Goal: Task Accomplishment & Management: Manage account settings

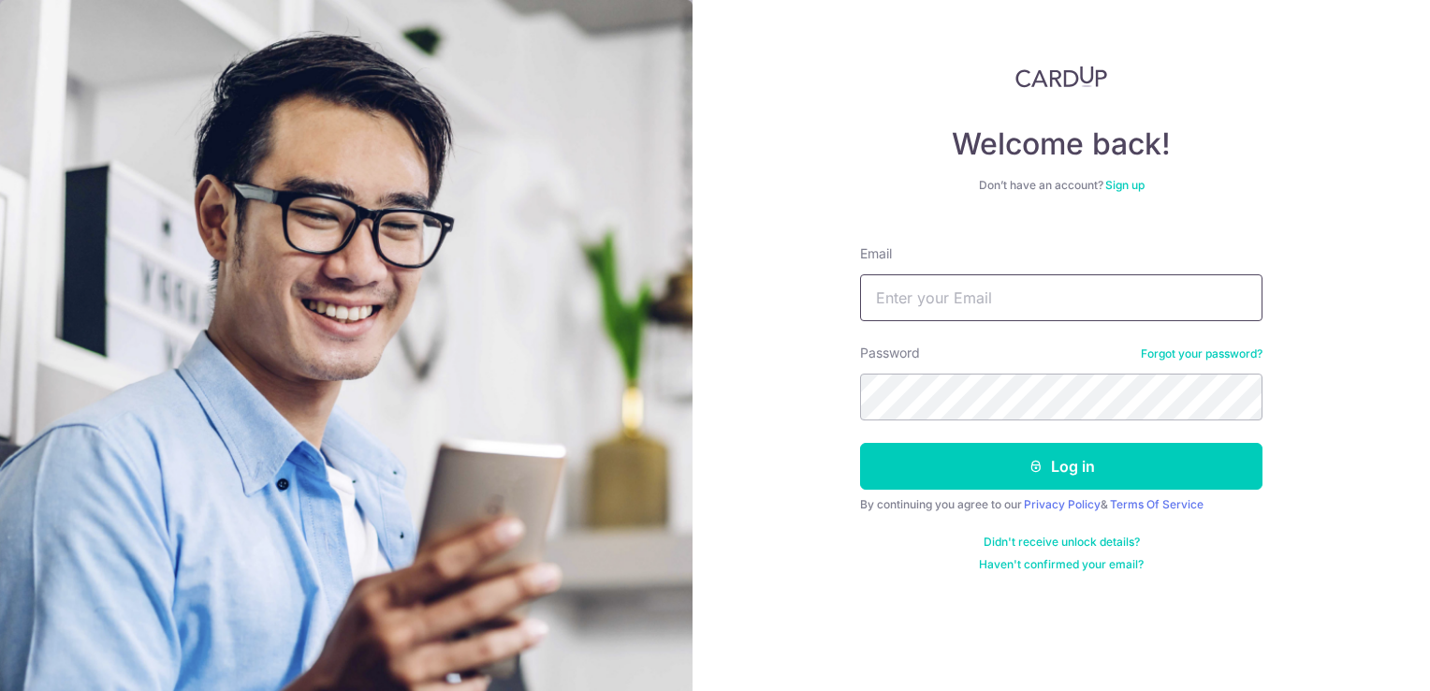
click at [895, 313] on input "Email" at bounding box center [1061, 297] width 403 height 47
type input "[EMAIL_ADDRESS][DOMAIN_NAME]"
click at [860, 443] on button "Log in" at bounding box center [1061, 466] width 403 height 47
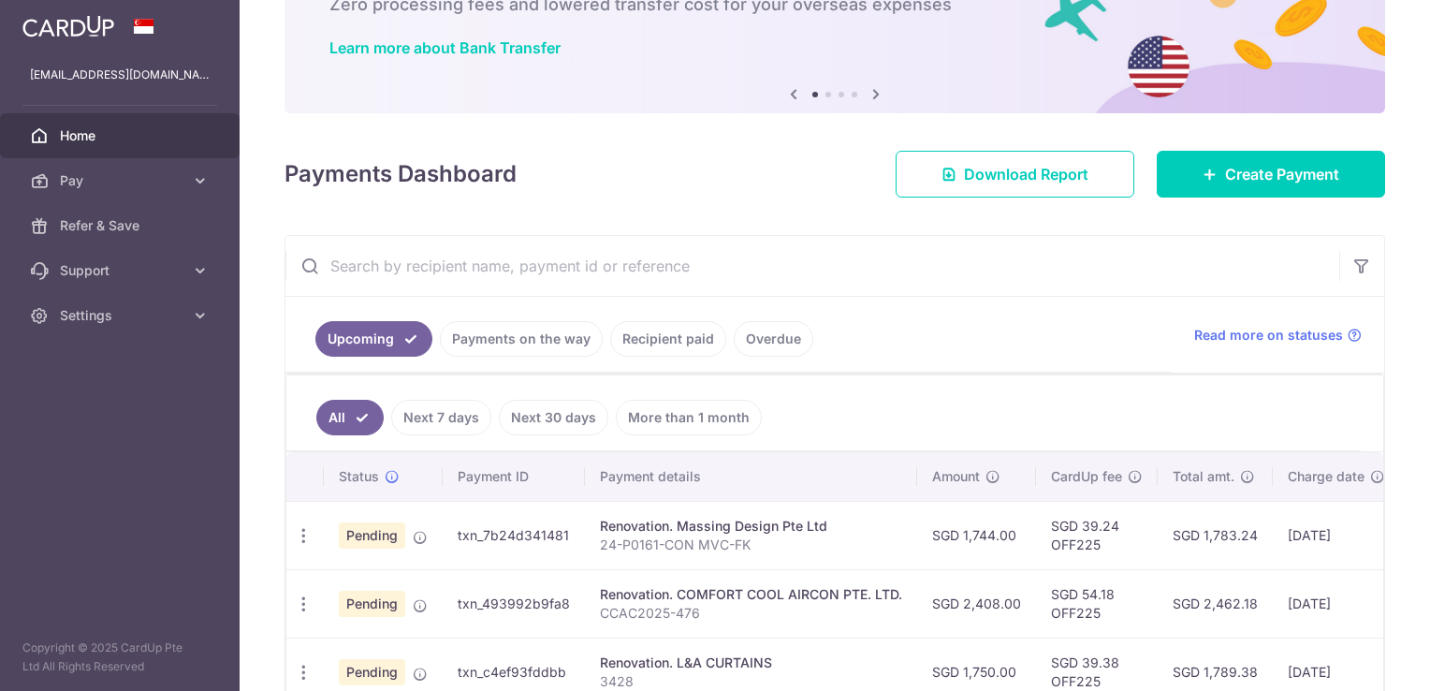
scroll to position [239, 0]
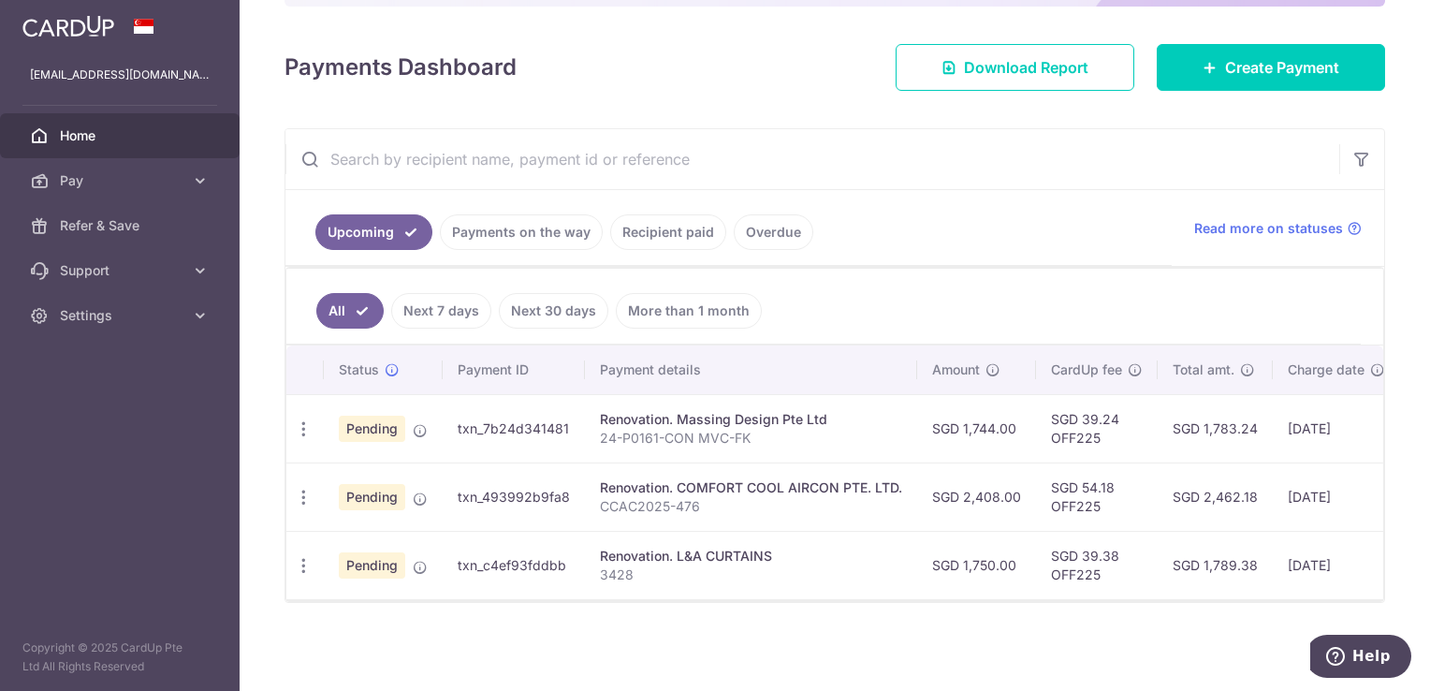
click at [326, 549] on td "Pending" at bounding box center [383, 565] width 119 height 68
click at [315, 549] on div "Update payment Cancel payment Upload doc" at bounding box center [303, 566] width 35 height 35
click at [309, 562] on icon "button" at bounding box center [304, 566] width 20 height 20
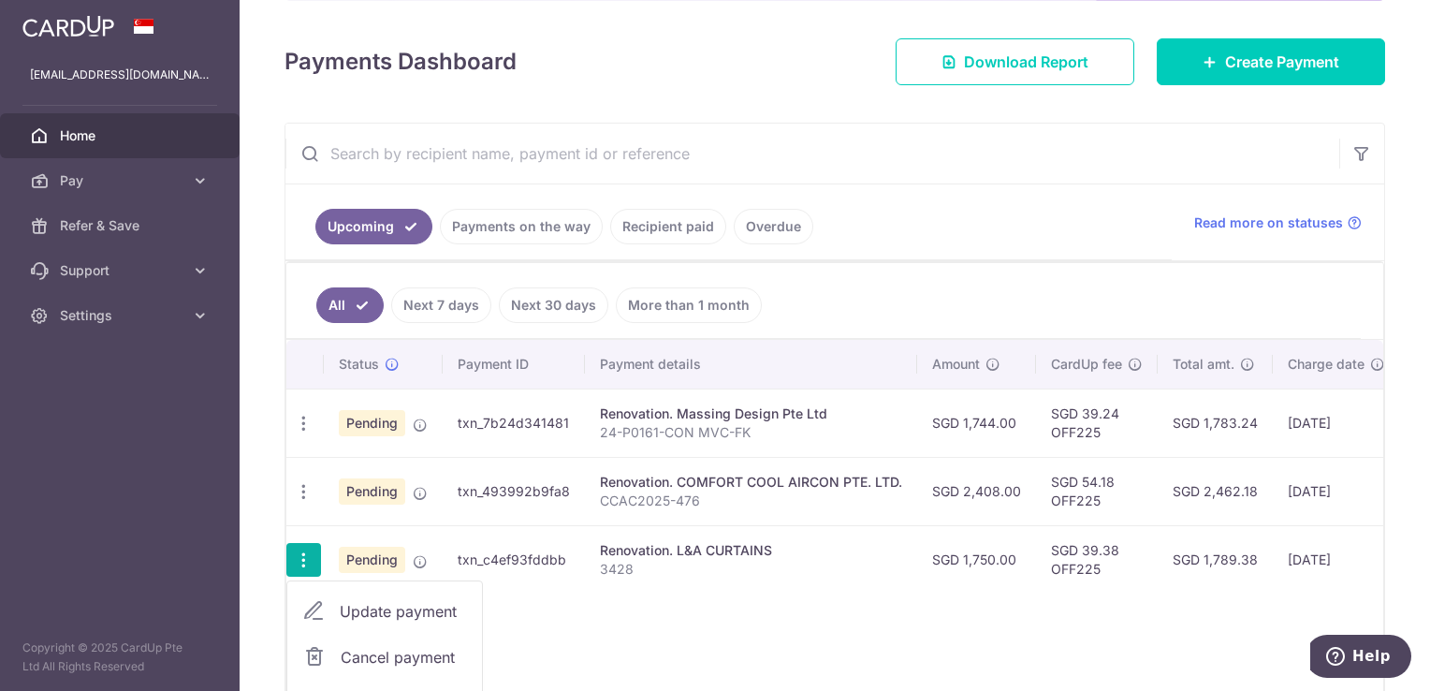
click at [344, 601] on span "Update payment" at bounding box center [403, 611] width 127 height 22
radio input "true"
type input "1,750.00"
type input "[DATE]"
type input "3428"
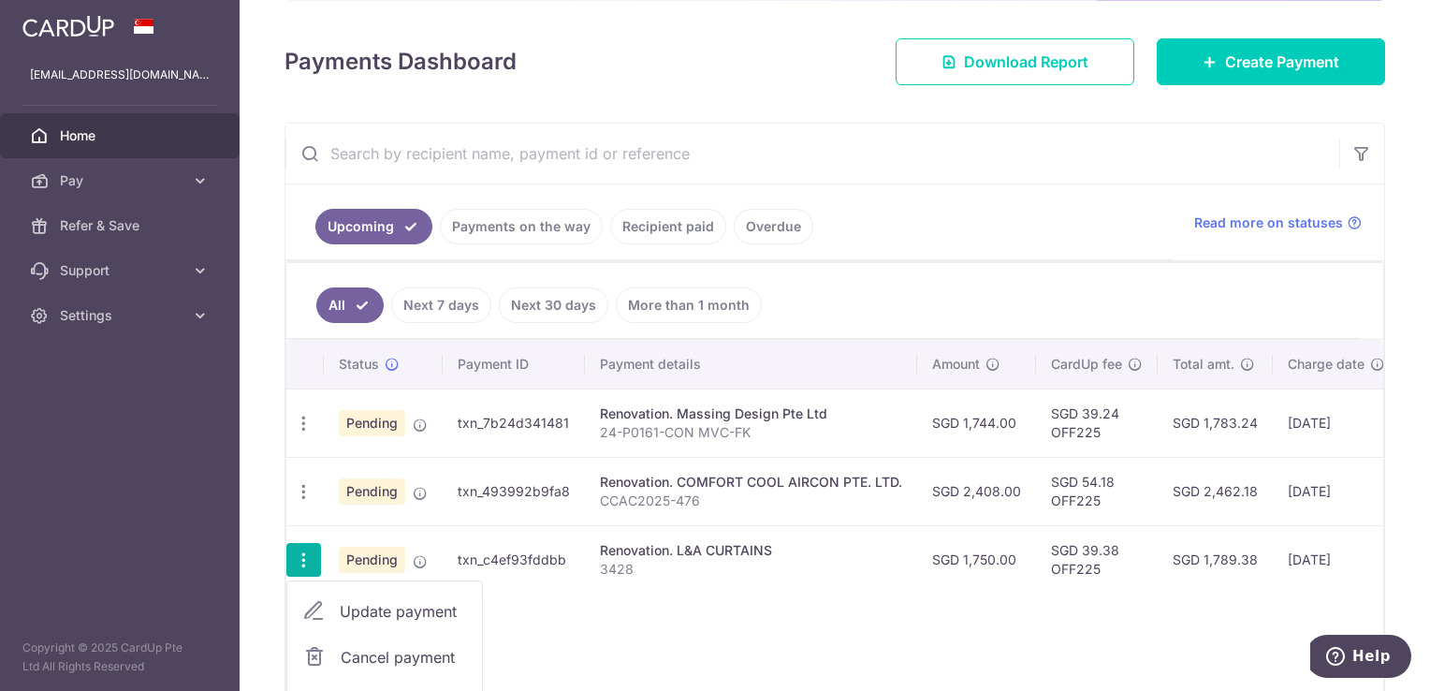
type input "Full payment"
type input "OFF225"
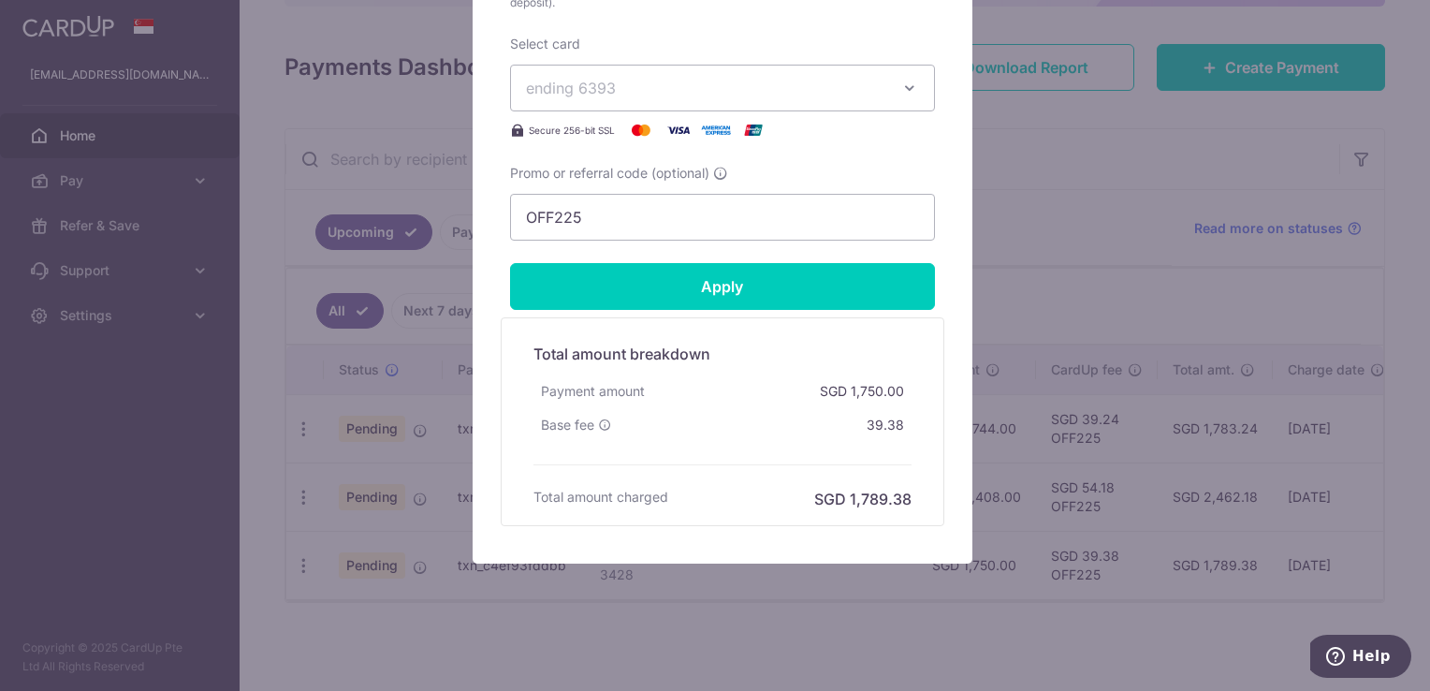
scroll to position [968, 0]
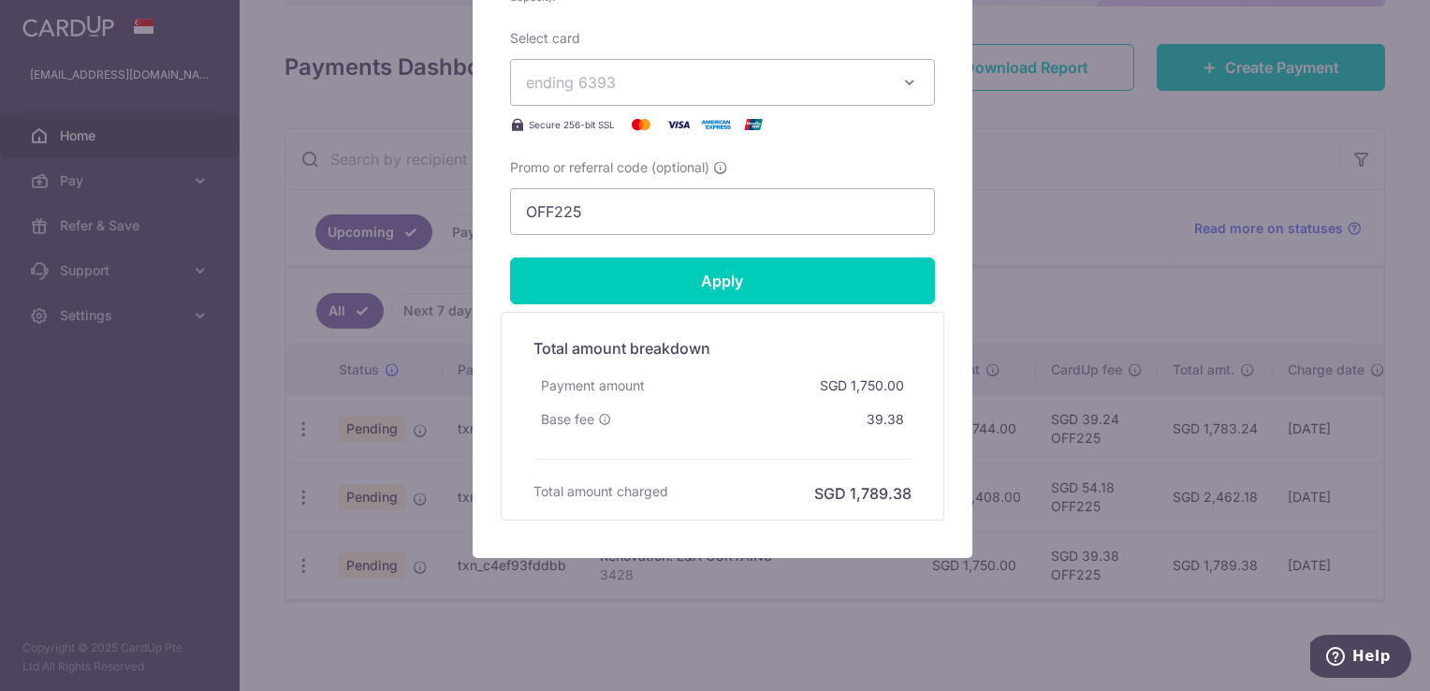
click at [1025, 523] on div "Edit payment By clicking apply, you will make changes to all payments to L&A CU…" at bounding box center [715, 345] width 1430 height 691
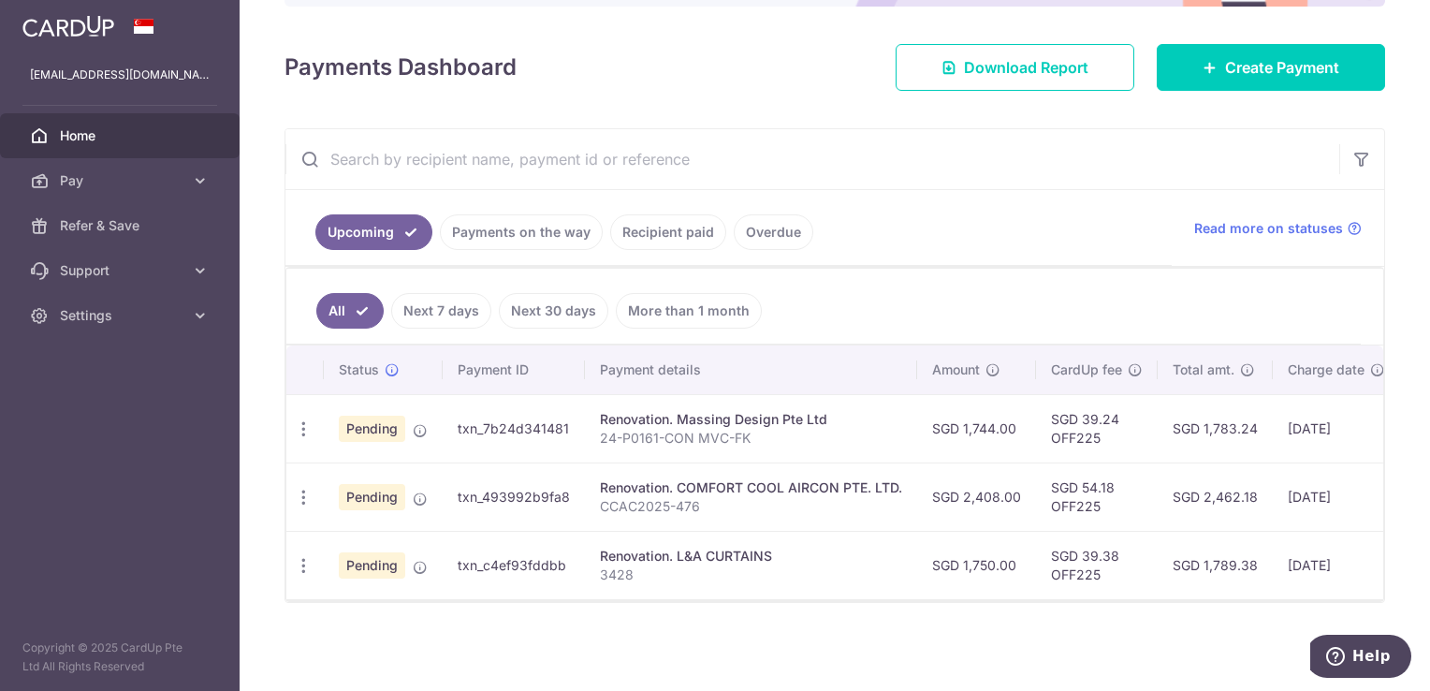
drag, startPoint x: 459, startPoint y: 562, endPoint x: 561, endPoint y: 562, distance: 102.0
click at [561, 562] on td "txn_c4ef93fddbb" at bounding box center [514, 565] width 142 height 68
copy td "txn_c4ef93fddbb"
click at [734, 623] on div "× Pause Schedule Pause all future payments in this series Pause just this one p…" at bounding box center [835, 345] width 1191 height 691
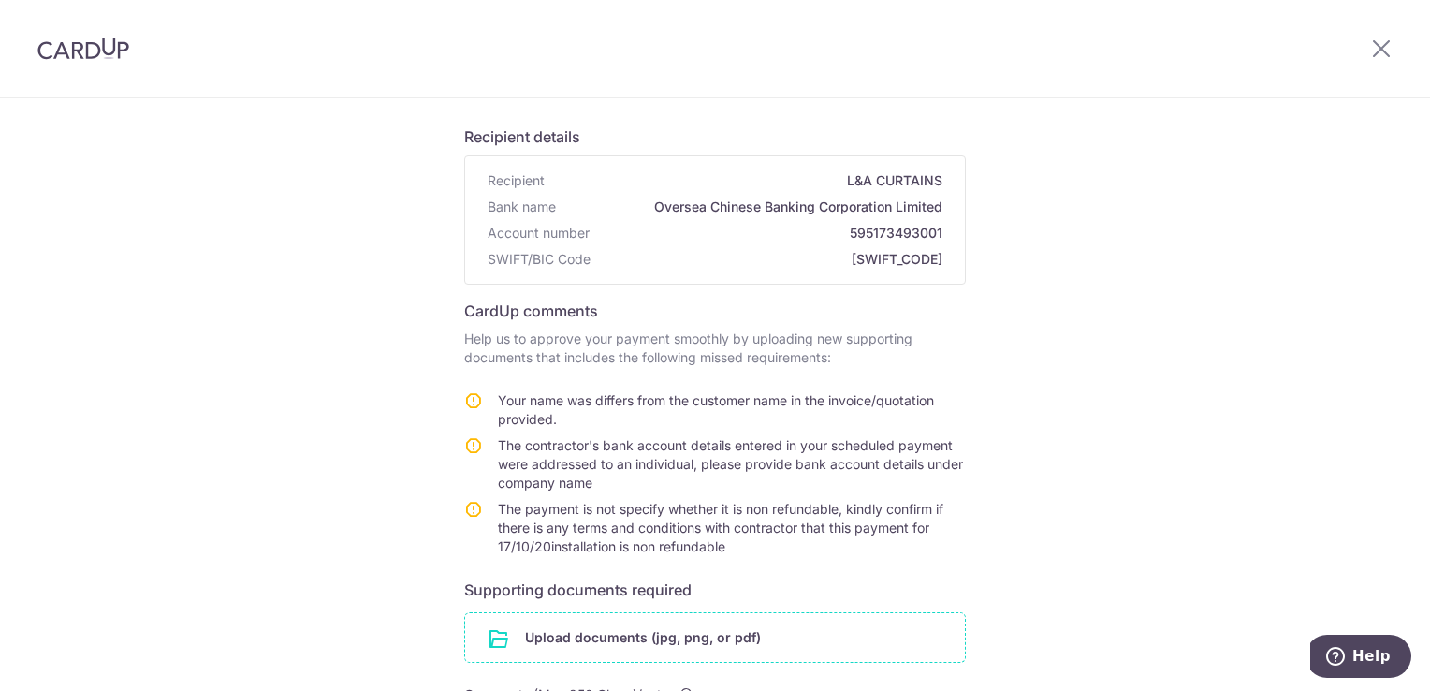
scroll to position [374, 0]
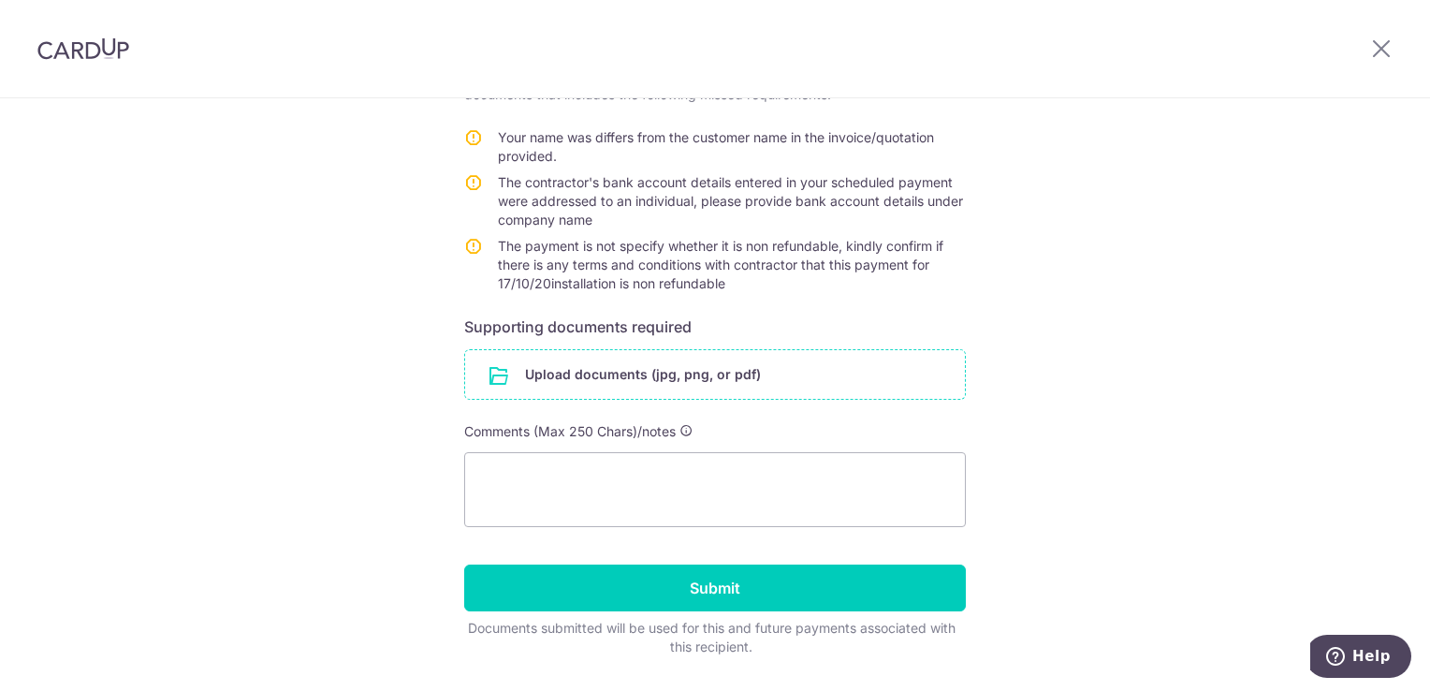
click at [698, 384] on input "file" at bounding box center [715, 374] width 500 height 49
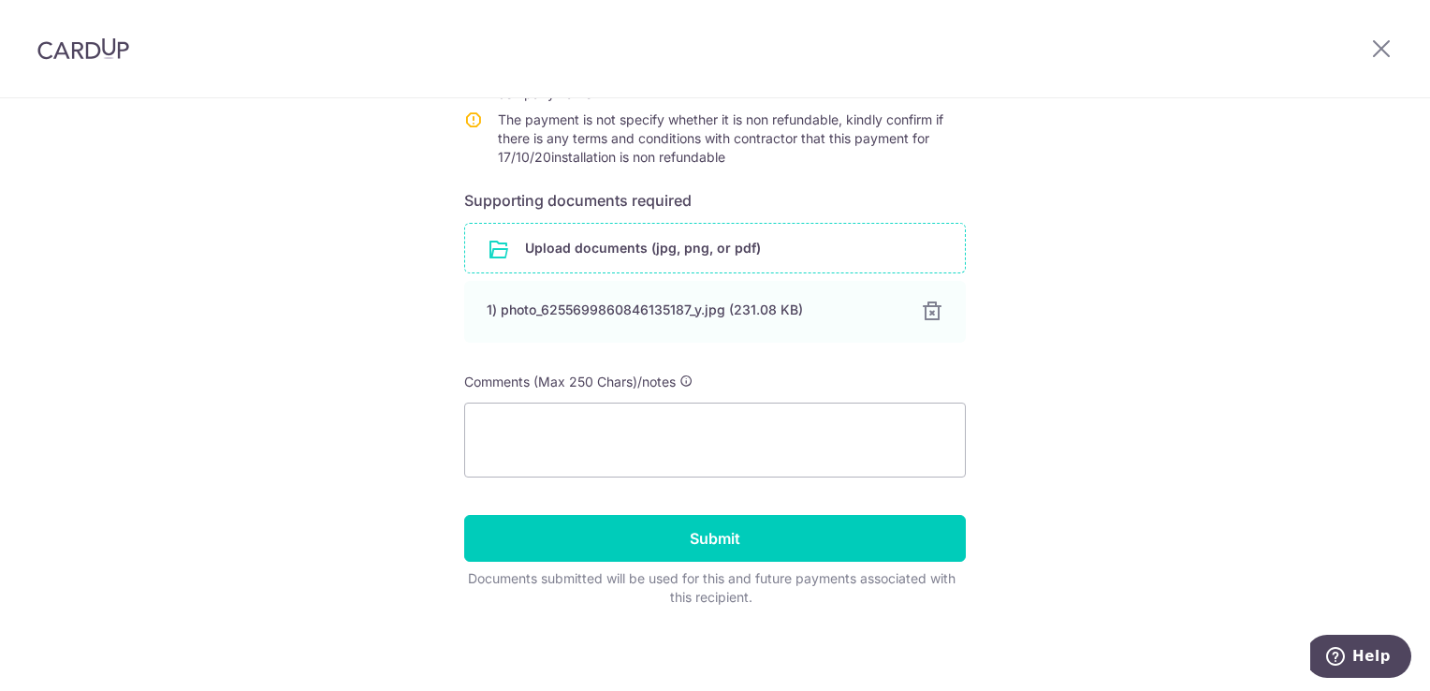
scroll to position [503, 0]
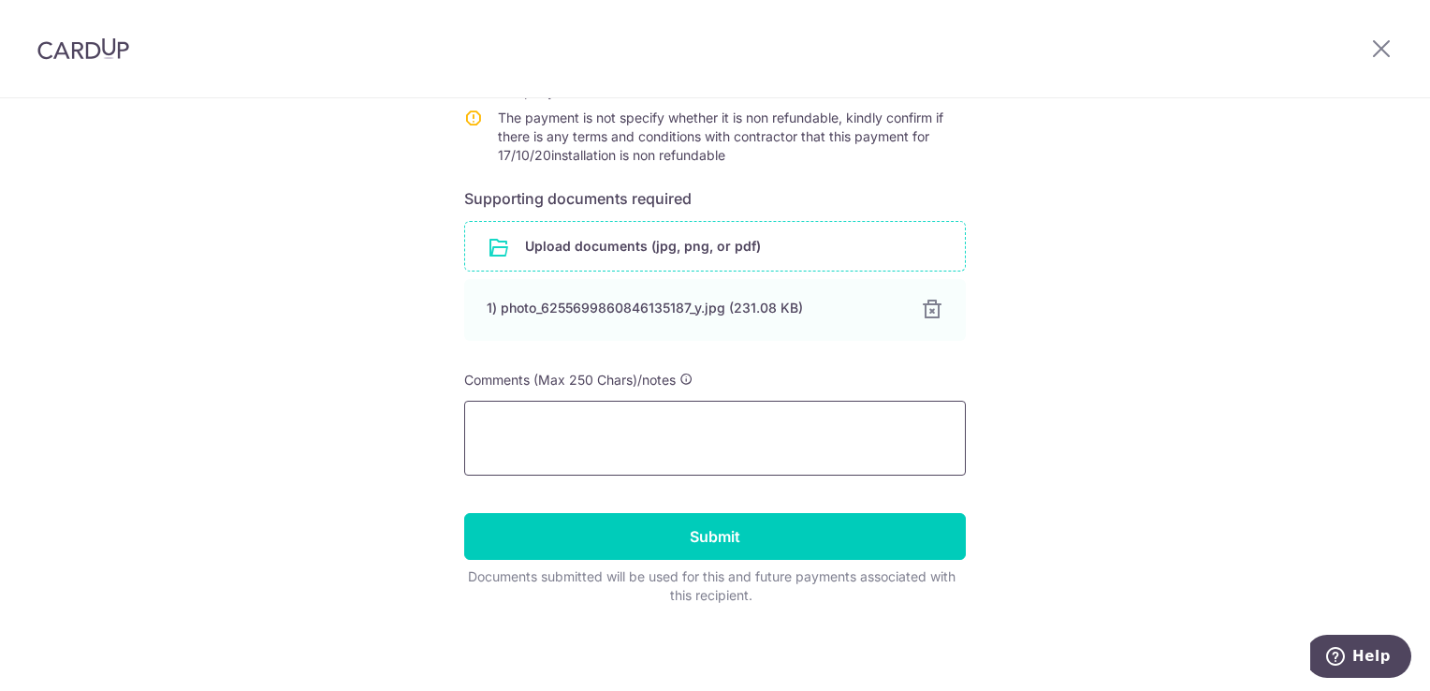
click at [559, 429] on textarea at bounding box center [715, 438] width 502 height 75
paste textarea "Hi Thanks for getting back! I have clarified with the contractor. It turns out …"
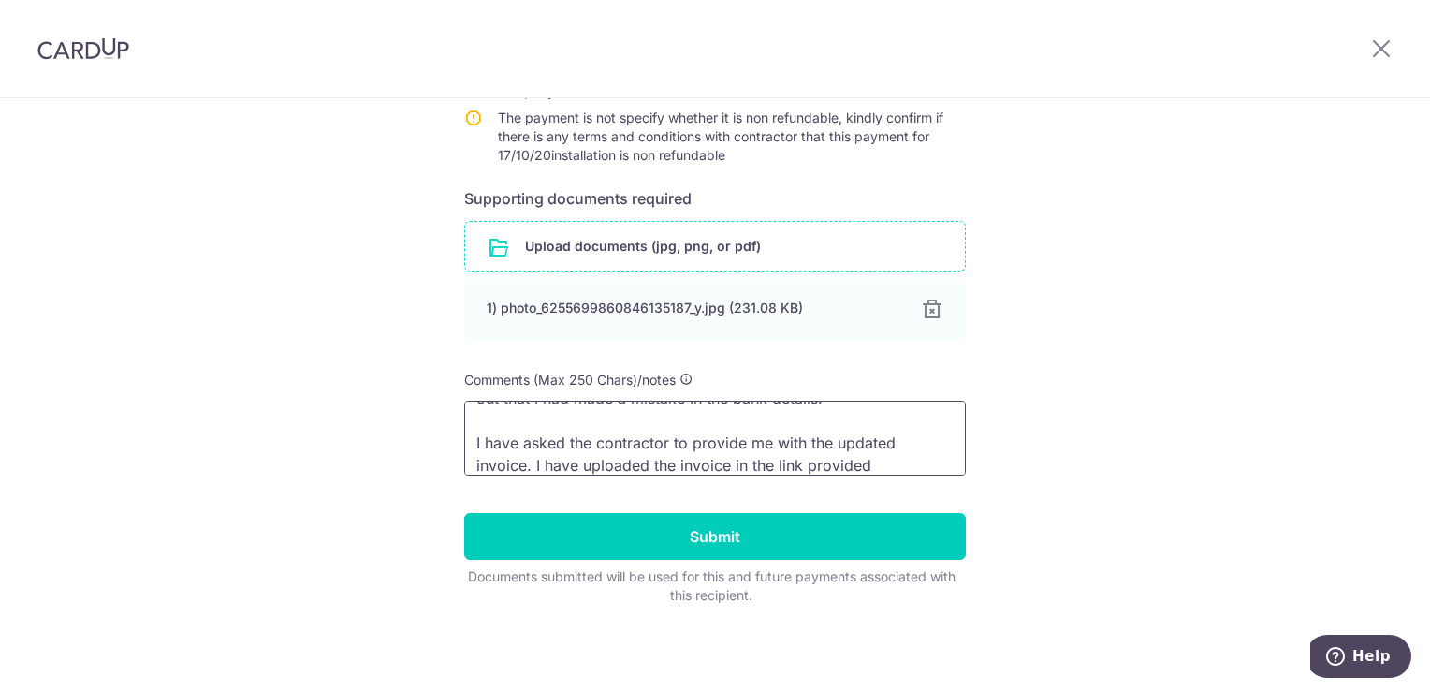
click at [731, 437] on textarea "Hi Thanks for getting back! I have clarified with the contractor. It turns out …" at bounding box center [715, 438] width 502 height 75
click at [721, 430] on textarea "Hi Thanks for getting back! I have clarified with the contractor. It turns out …" at bounding box center [715, 438] width 502 height 75
click at [718, 416] on textarea "Hi Thanks for getting back! I have clarified with the contractor. It turns out …" at bounding box center [715, 438] width 502 height 75
click at [756, 435] on textarea "Hi Thanks for getting back! I have clarified with the contractor. It turns out …" at bounding box center [715, 438] width 502 height 75
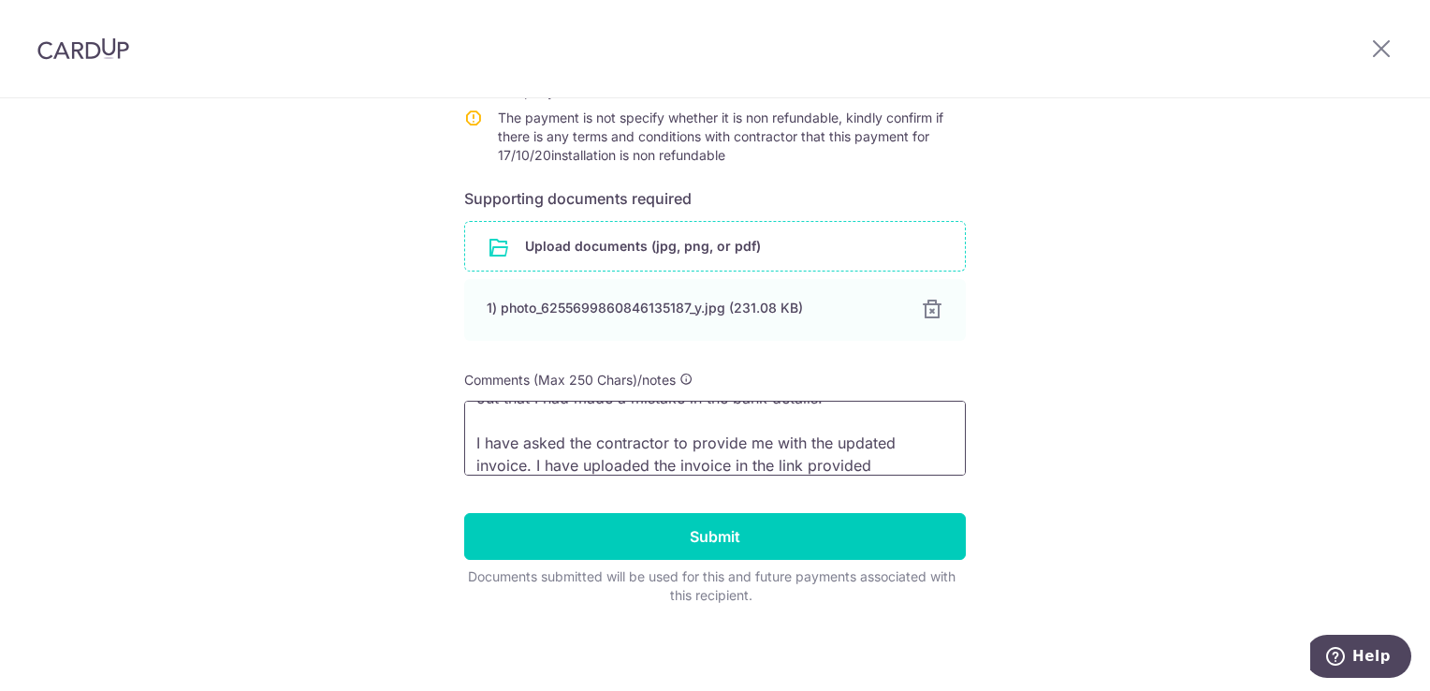
click at [756, 435] on textarea "Hi Thanks for getting back! I have clarified with the contractor. It turns out …" at bounding box center [715, 438] width 502 height 75
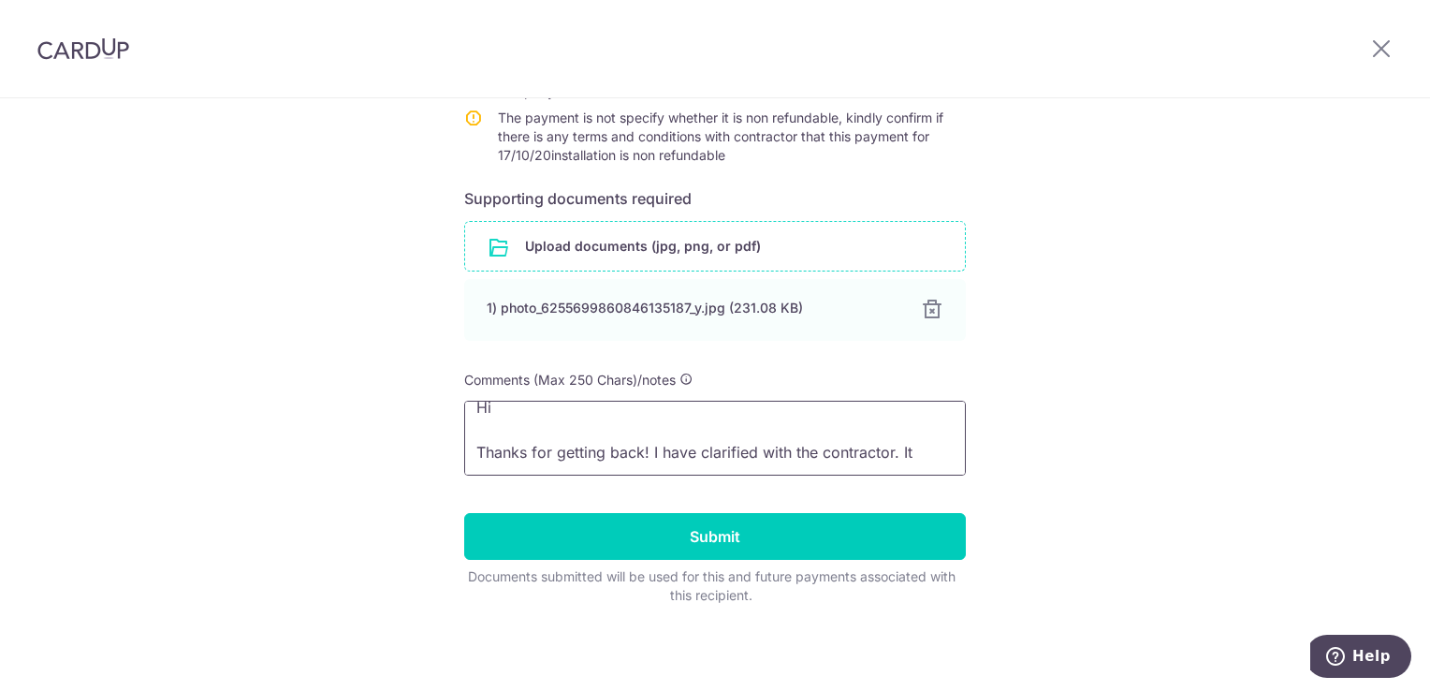
scroll to position [16, 0]
type textarea "Hi"
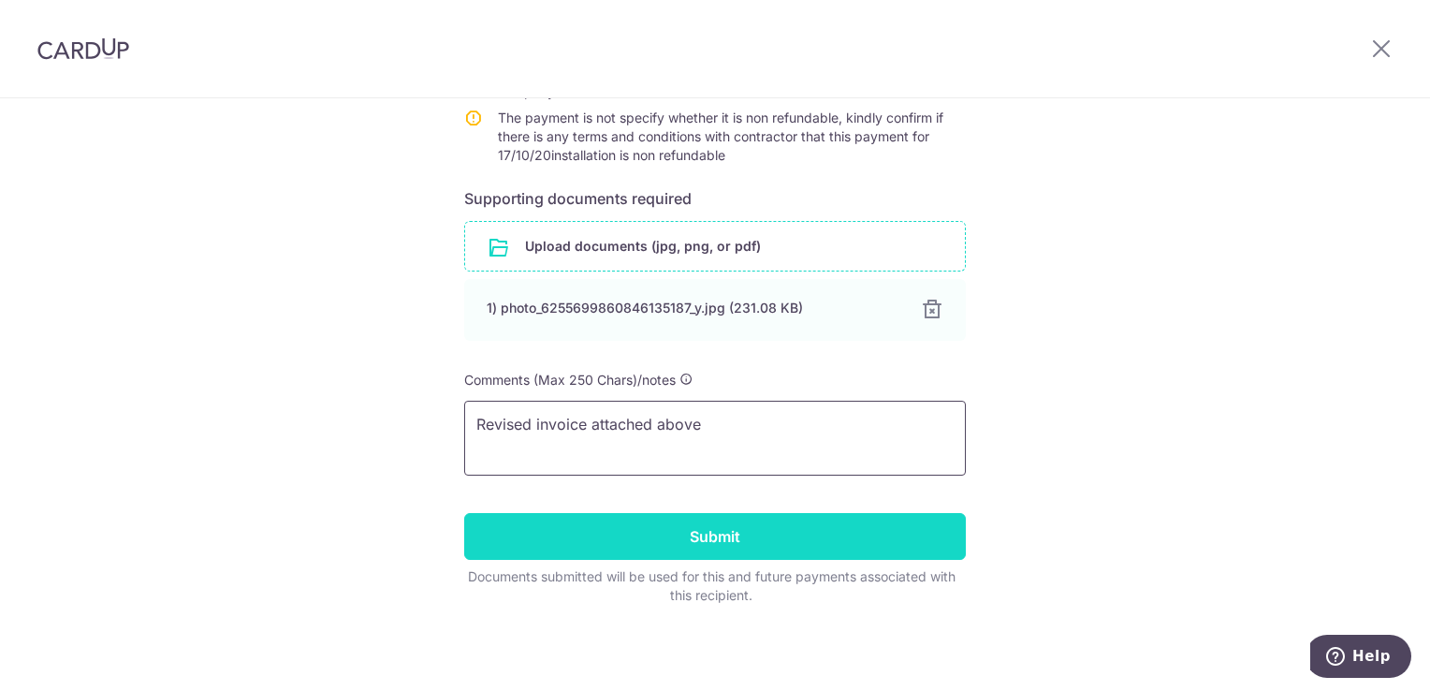
type textarea "Revised invoice attached above"
click at [769, 536] on input "Submit" at bounding box center [715, 536] width 502 height 47
